Goal: Information Seeking & Learning: Learn about a topic

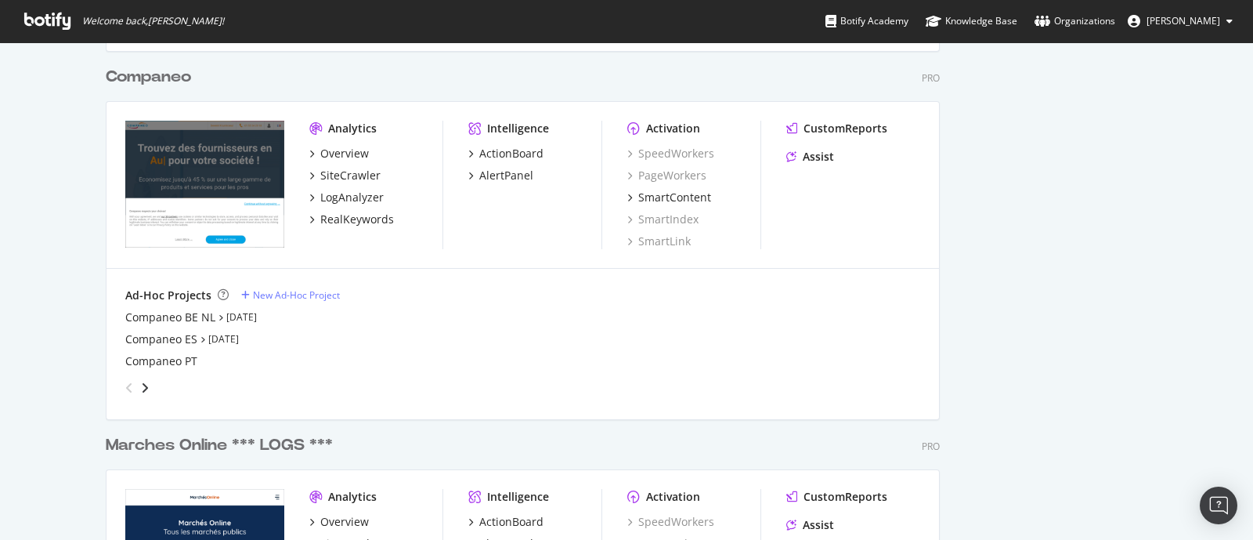
scroll to position [1847, 0]
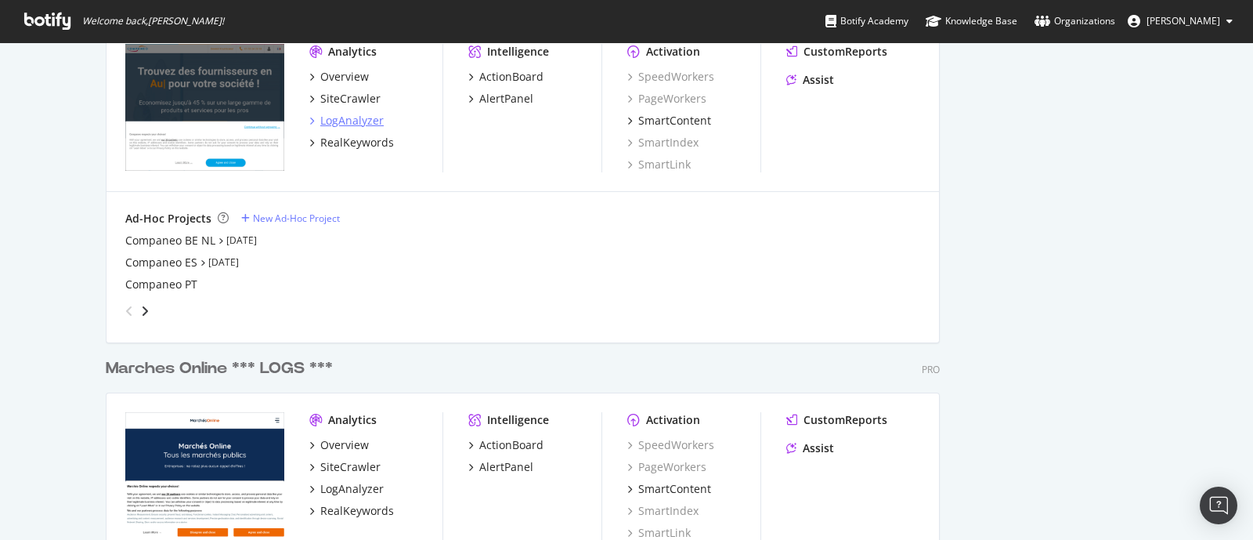
click at [349, 120] on div "LogAnalyzer" at bounding box center [351, 121] width 63 height 16
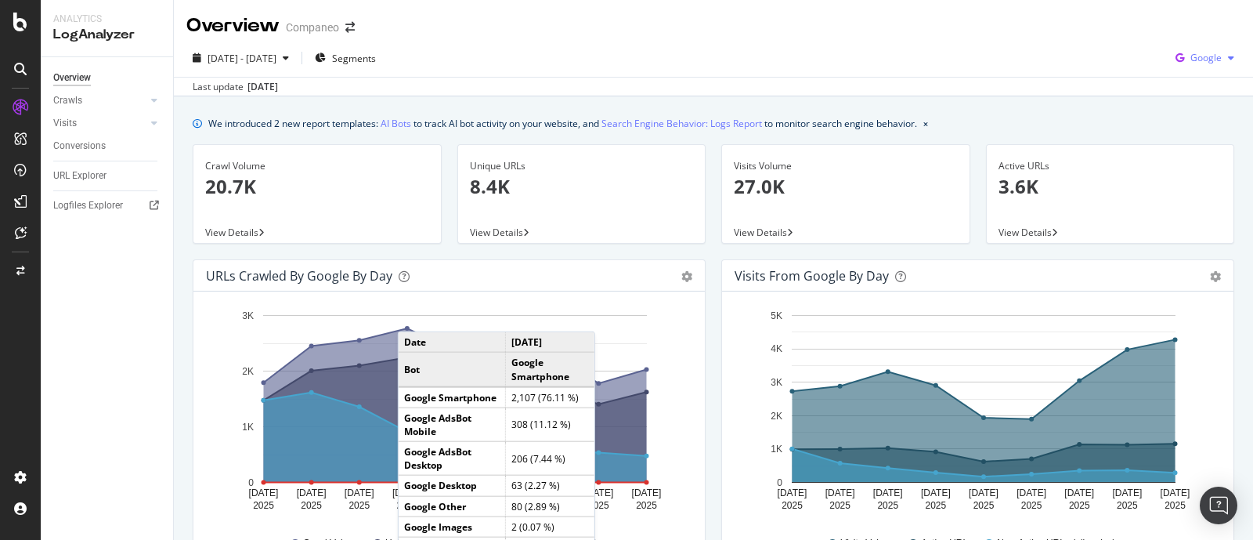
click at [1203, 57] on span "Google" at bounding box center [1205, 57] width 31 height 13
click at [1186, 146] on span "OpenAI" at bounding box center [1202, 147] width 58 height 14
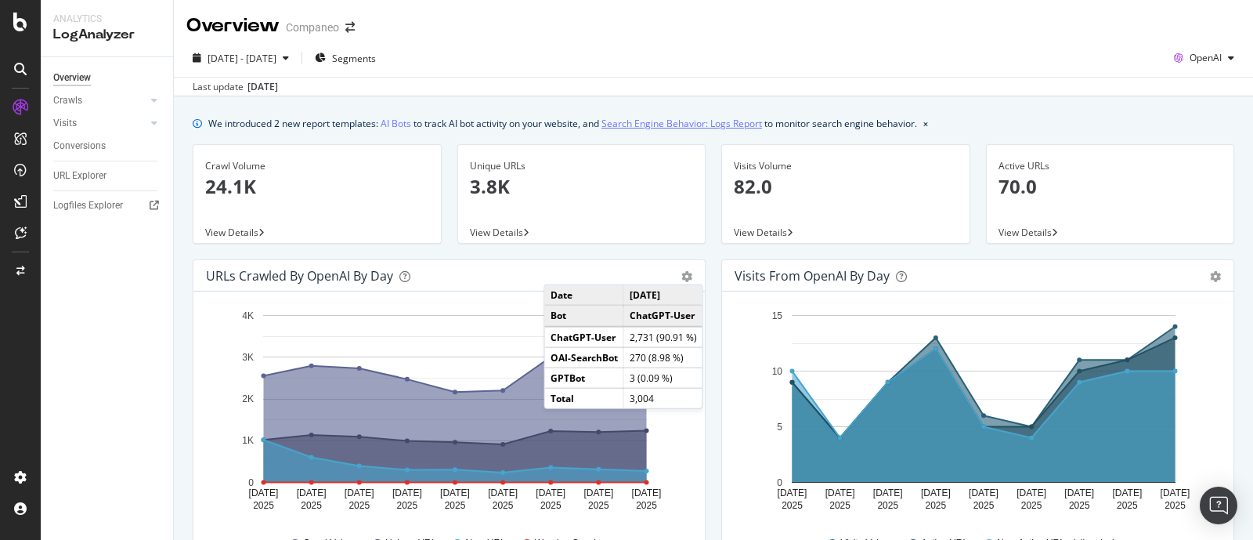
click at [659, 122] on link "Search Engine Behavior: Logs Report" at bounding box center [681, 123] width 161 height 16
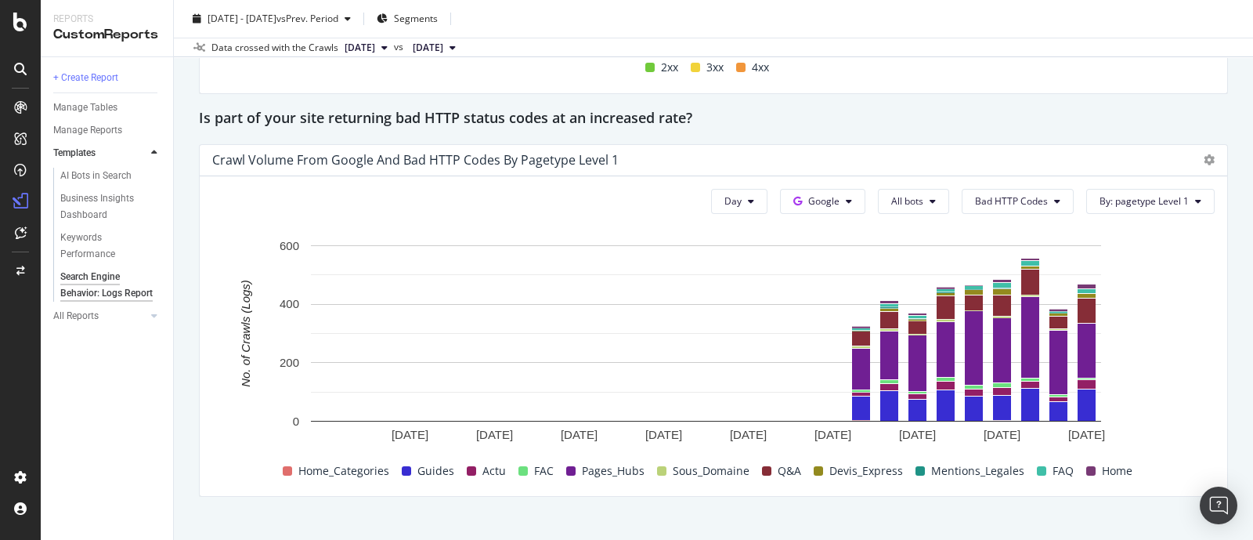
scroll to position [2301, 0]
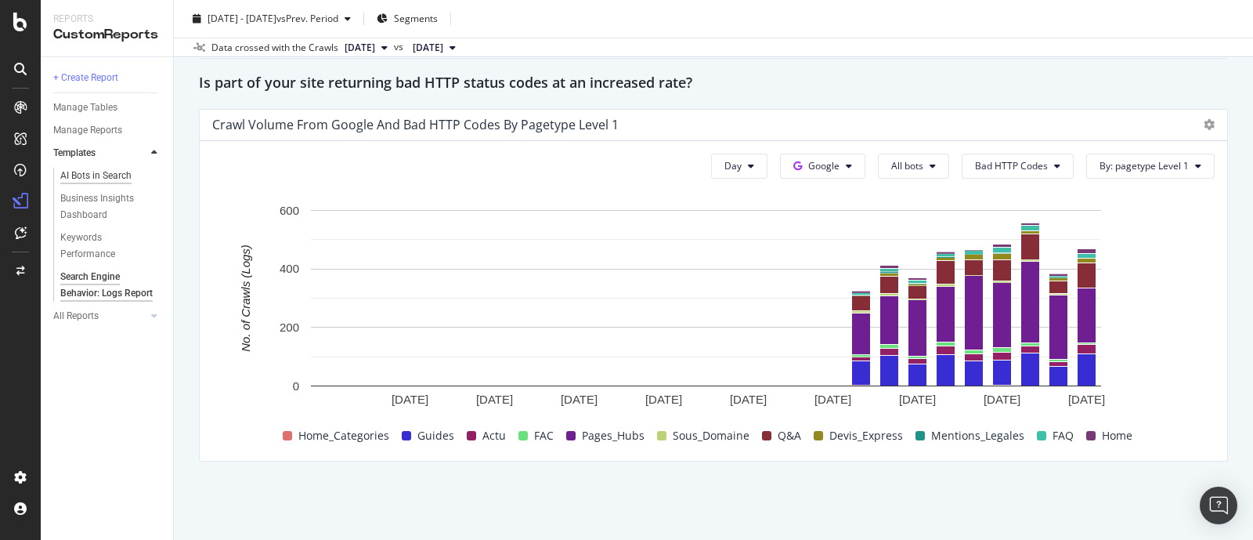
click at [98, 179] on div "AI Bots in Search" at bounding box center [95, 176] width 71 height 16
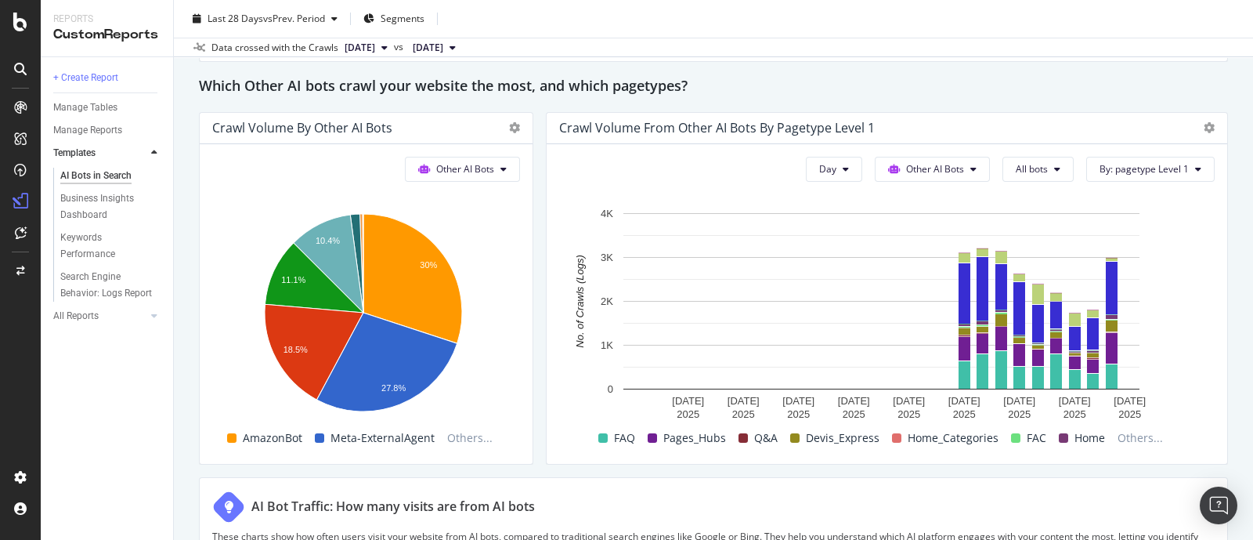
scroll to position [2269, 0]
